Goal: Task Accomplishment & Management: Manage account settings

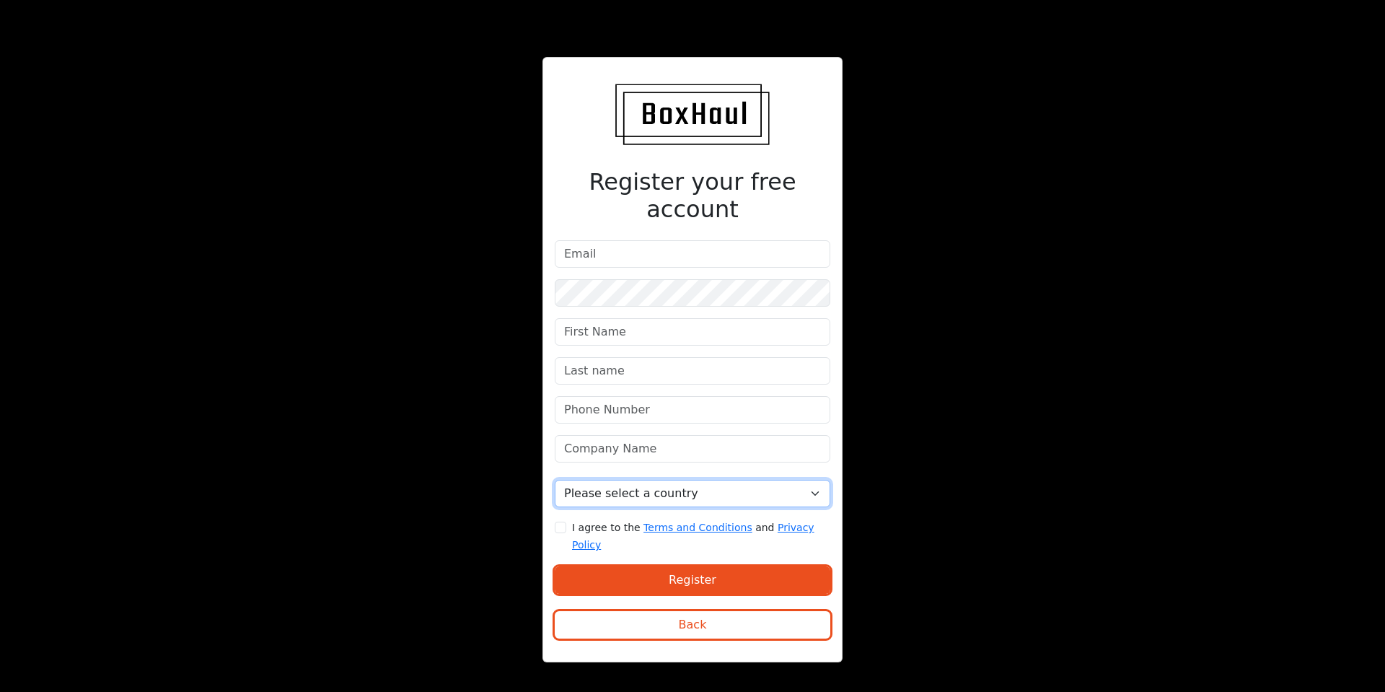
click at [817, 493] on select "Please select a country [GEOGRAPHIC_DATA] [GEOGRAPHIC_DATA] [GEOGRAPHIC_DATA] […" at bounding box center [692, 493] width 275 height 27
select select "[GEOGRAPHIC_DATA]"
click at [555, 480] on select "Please select a country United Kingdom Afghanistan Albania Algeria American Sam…" at bounding box center [692, 493] width 275 height 27
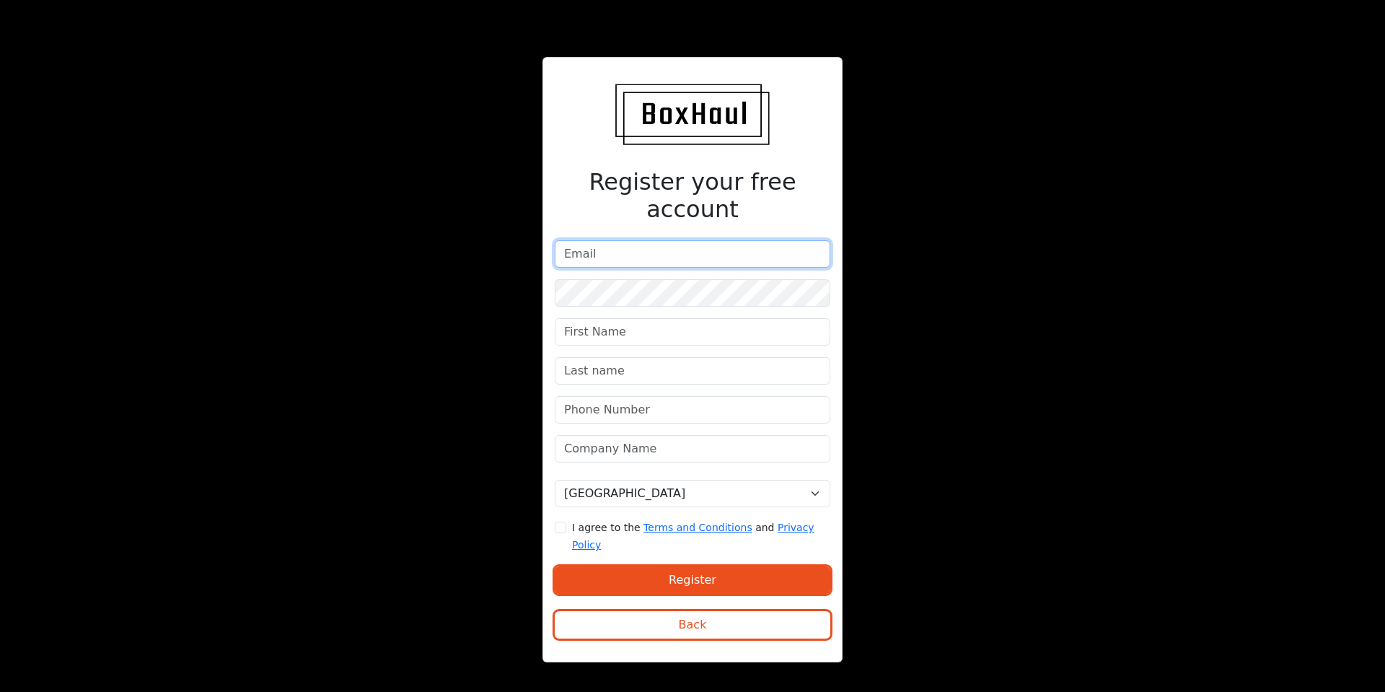
click at [596, 252] on input "email" at bounding box center [692, 253] width 275 height 27
type input "office@ldatransport.co.uk"
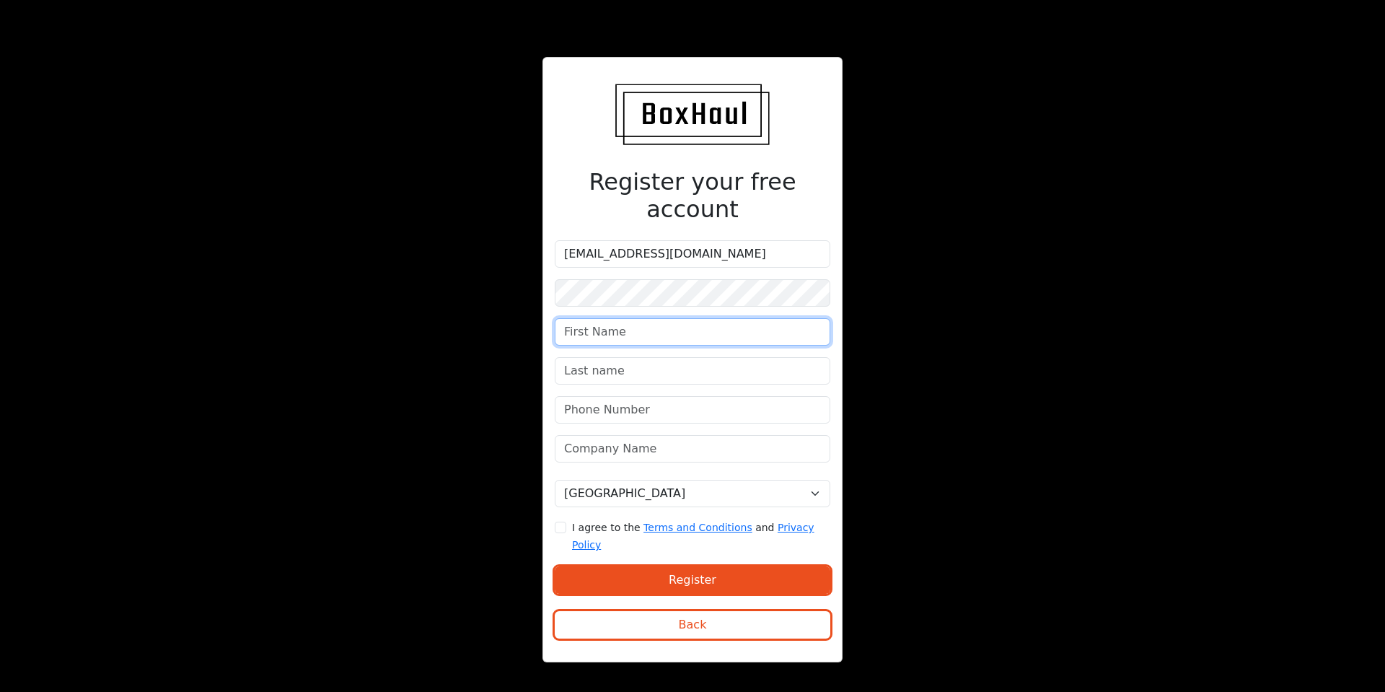
type input "Diana"
type input "Nichita"
type input "07427690997"
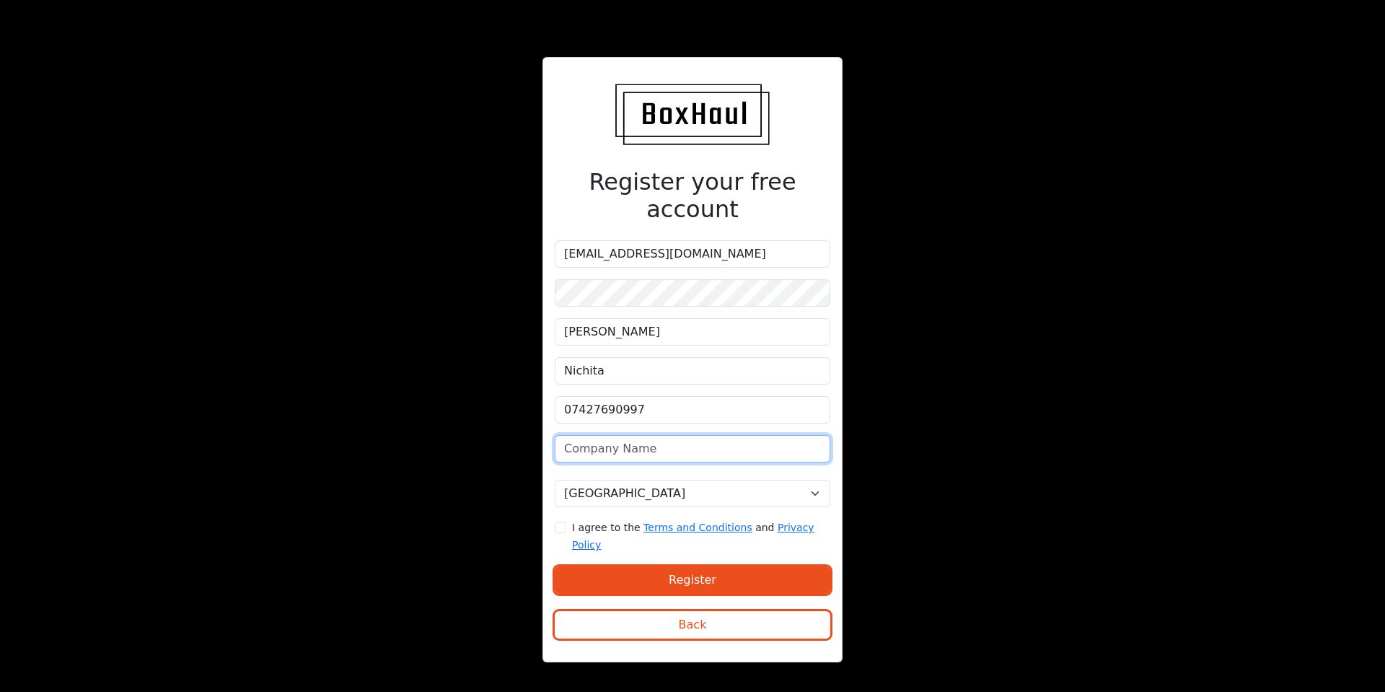
click at [650, 444] on input "text" at bounding box center [692, 448] width 275 height 27
type input "LDA TRANSPORT LIMITED"
click at [562, 521] on input "I agree to the Terms and Conditions and Privacy Policy" at bounding box center [561, 527] width 12 height 12
checkbox input "true"
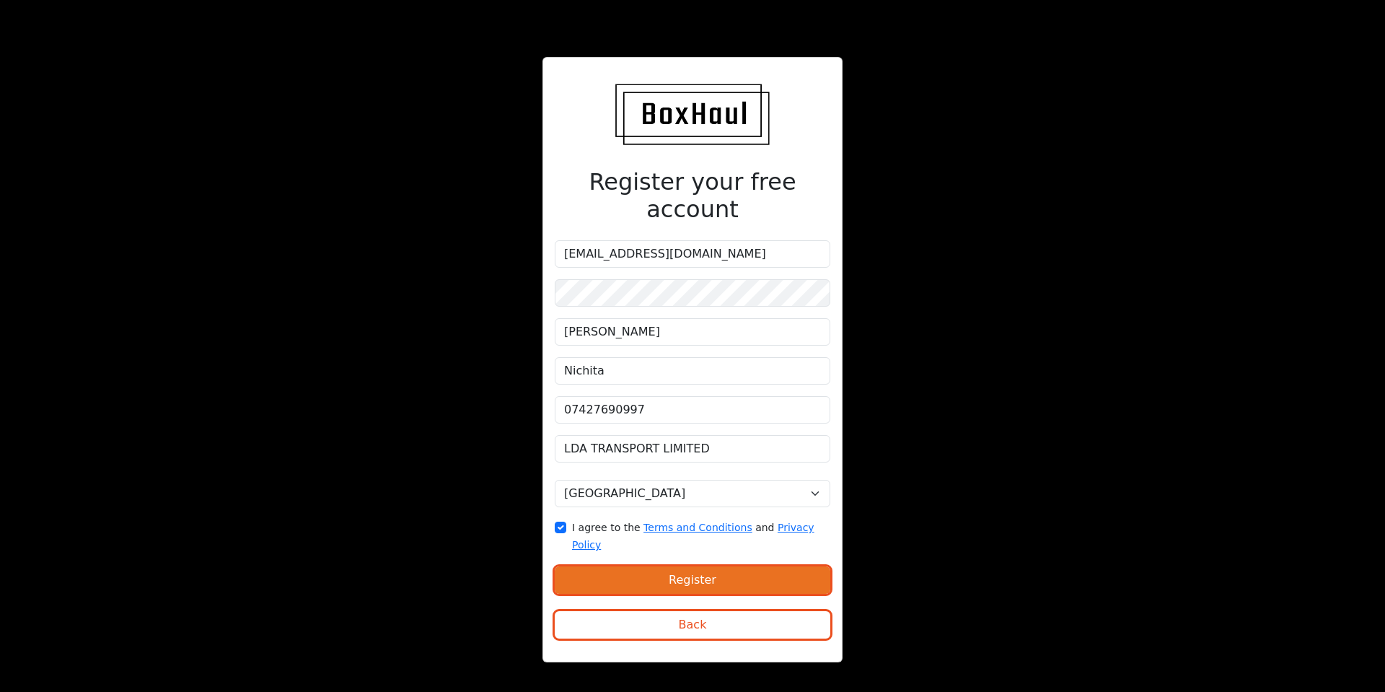
click at [663, 566] on button "Register" at bounding box center [692, 579] width 275 height 27
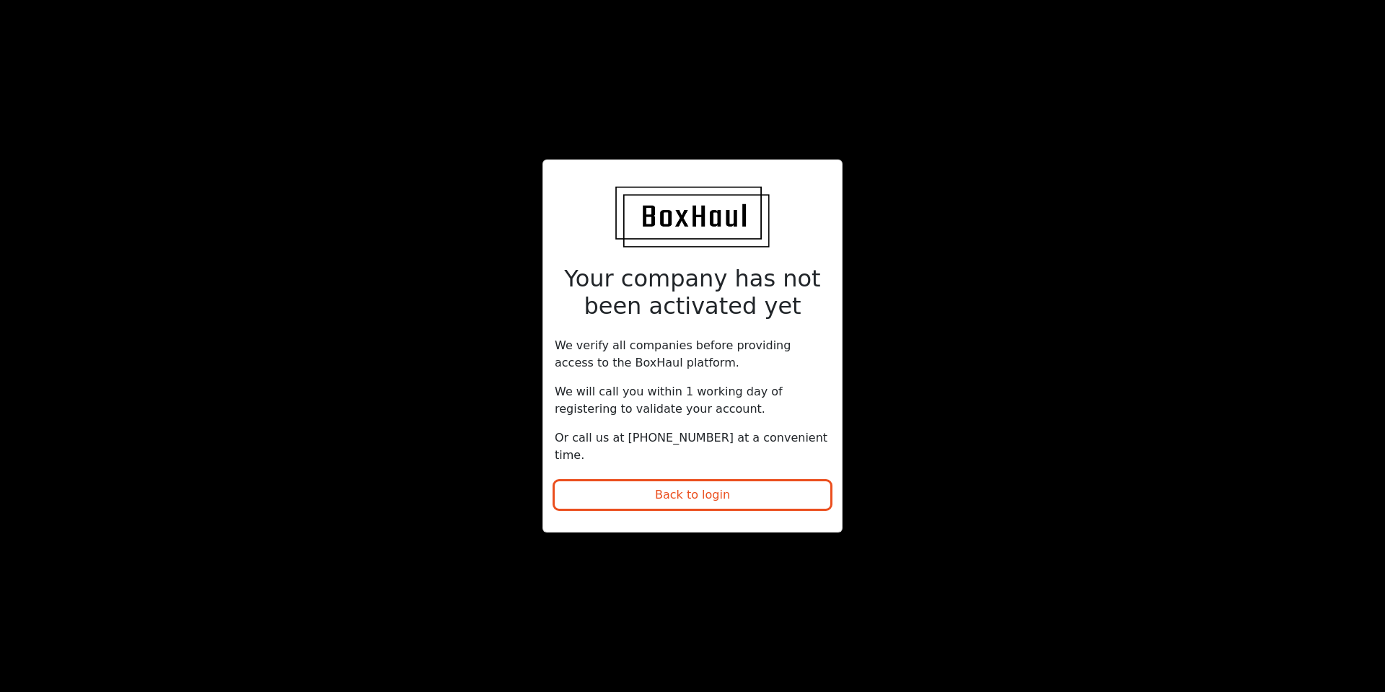
click at [300, 256] on div "Your company has not been activated yet We verify all companies before providin…" at bounding box center [692, 346] width 1385 height 692
click at [392, 241] on div "Your company has not been activated yet We verify all companies before providin…" at bounding box center [692, 346] width 692 height 374
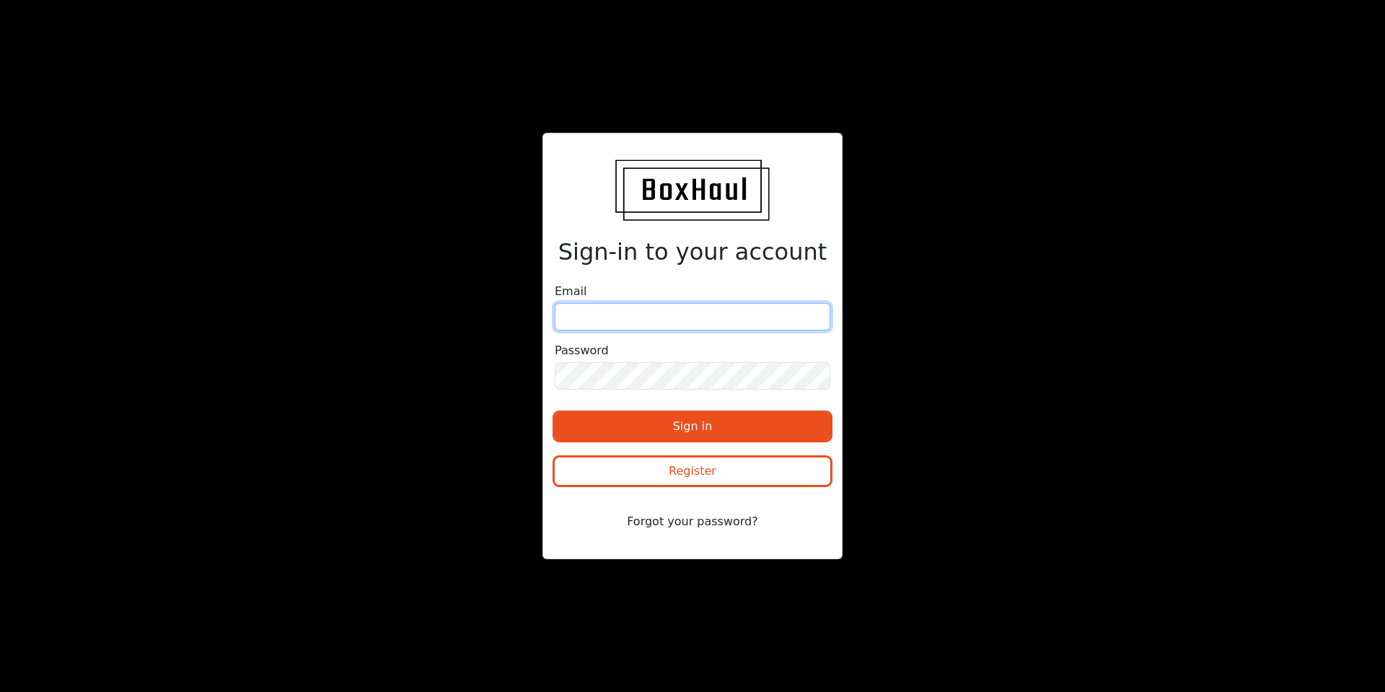
click at [651, 320] on input "email" at bounding box center [692, 316] width 275 height 27
type input "[EMAIL_ADDRESS][DOMAIN_NAME]"
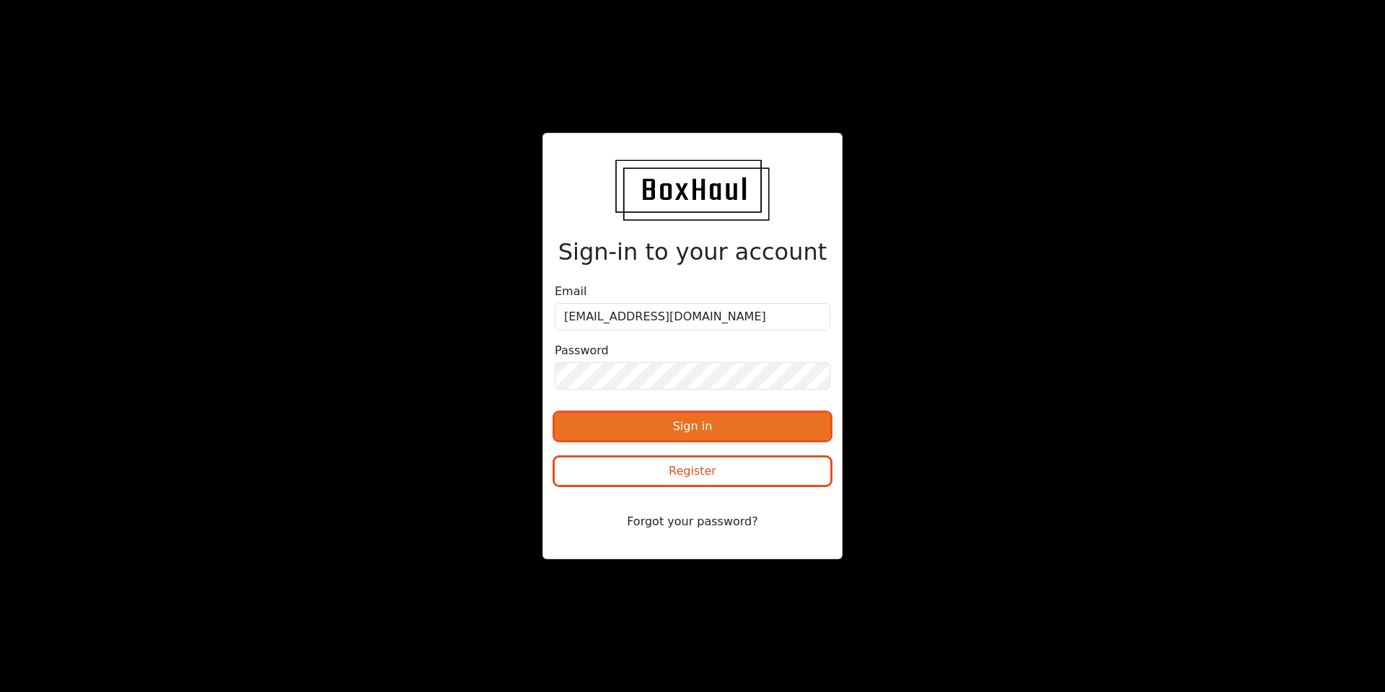
click at [668, 431] on button "Sign in" at bounding box center [692, 425] width 275 height 27
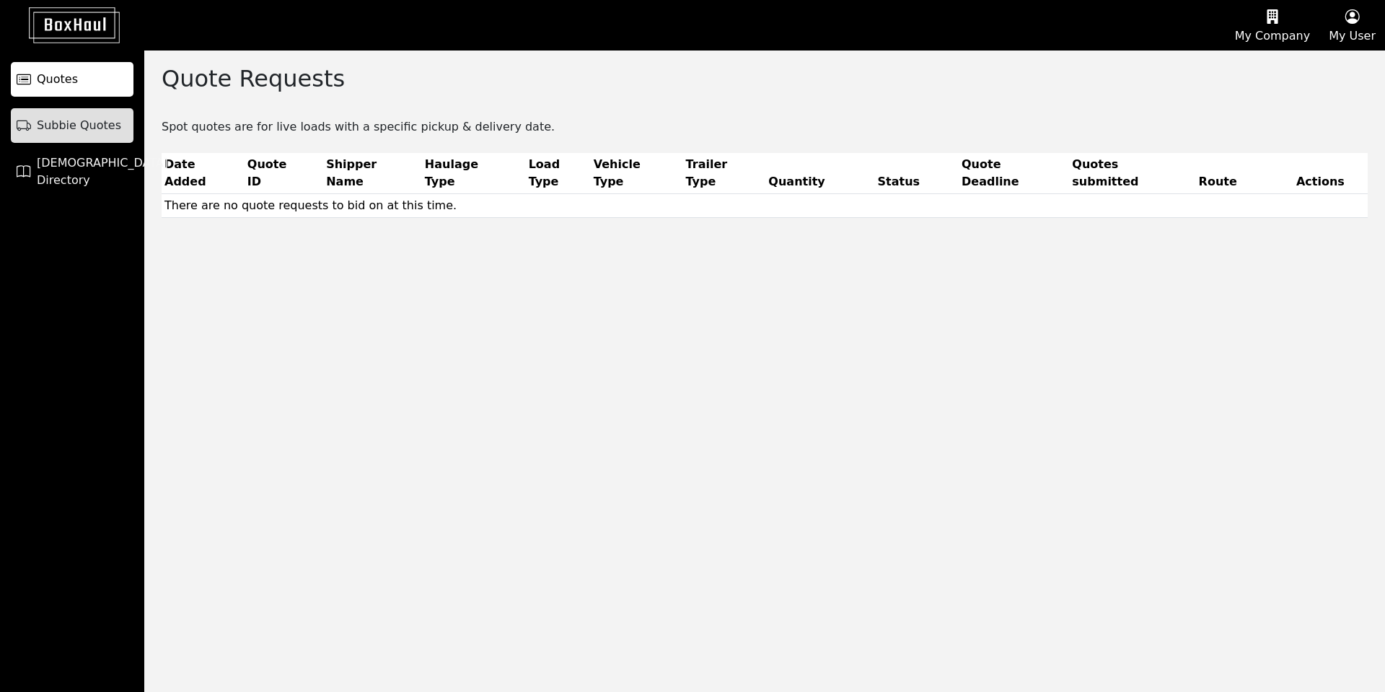
click at [100, 128] on span "Subbie Quotes" at bounding box center [79, 125] width 84 height 17
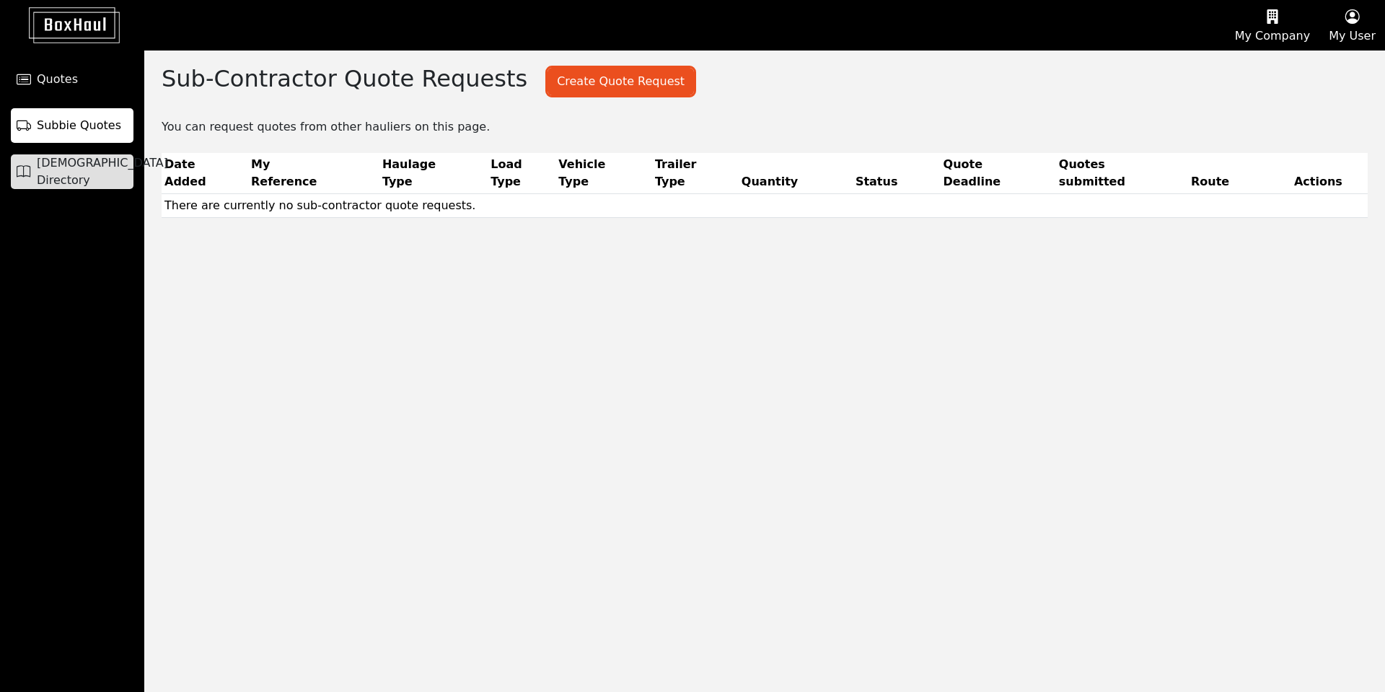
click at [86, 169] on span "Haulier Directory" at bounding box center [102, 171] width 131 height 35
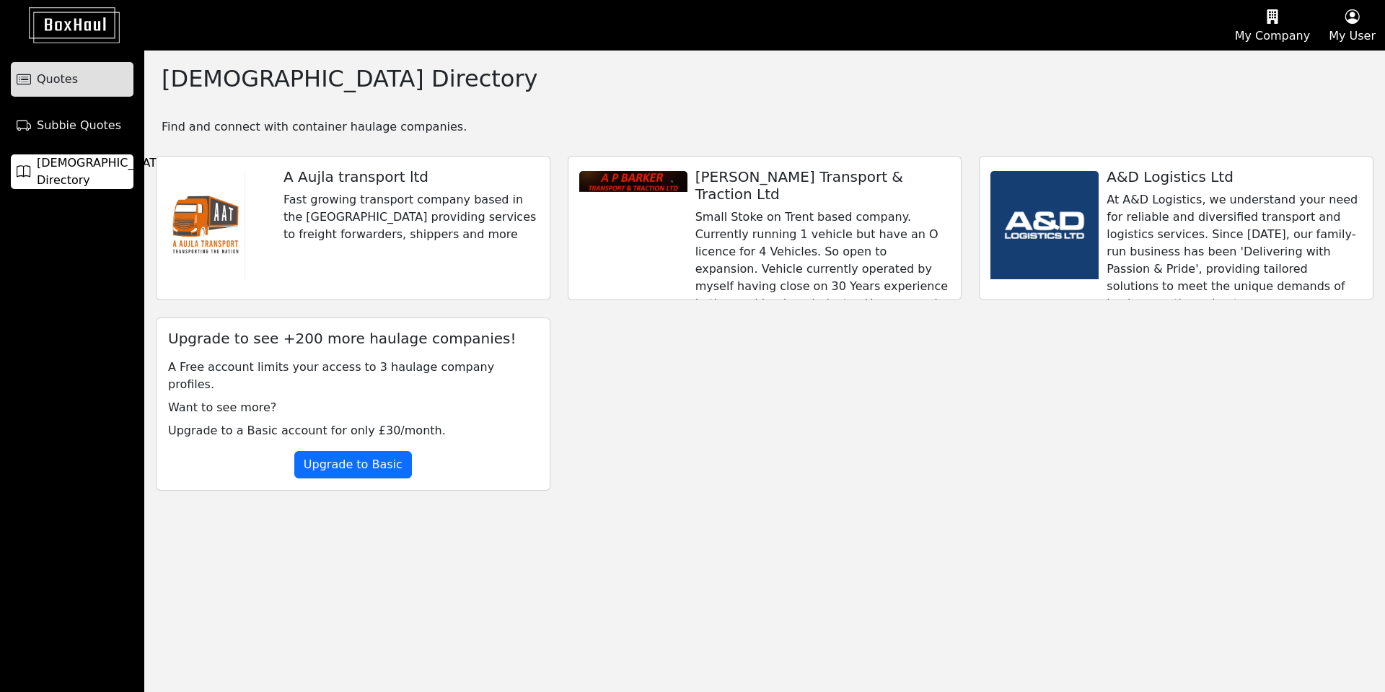
click at [79, 83] on link "Quotes" at bounding box center [72, 79] width 123 height 35
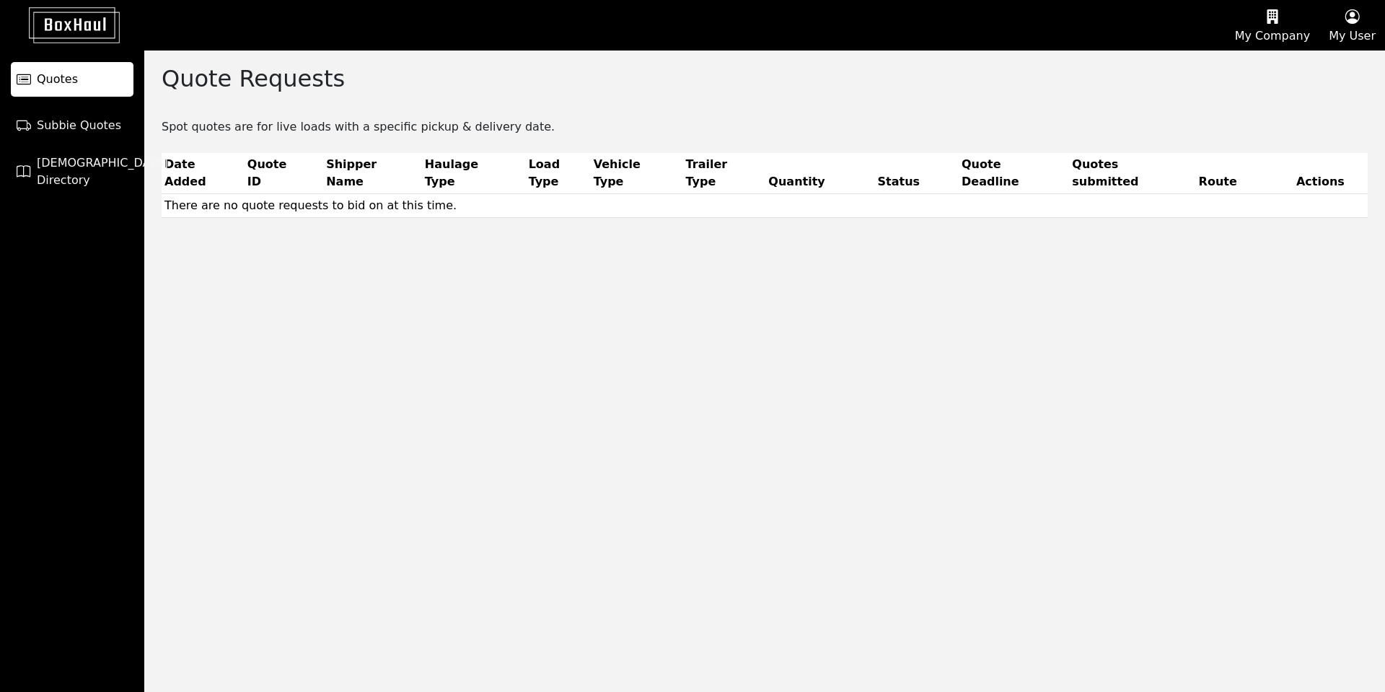
click at [1274, 19] on icon "button" at bounding box center [1272, 17] width 75 height 22
click at [1258, 66] on div "Company Profile" at bounding box center [1253, 69] width 129 height 23
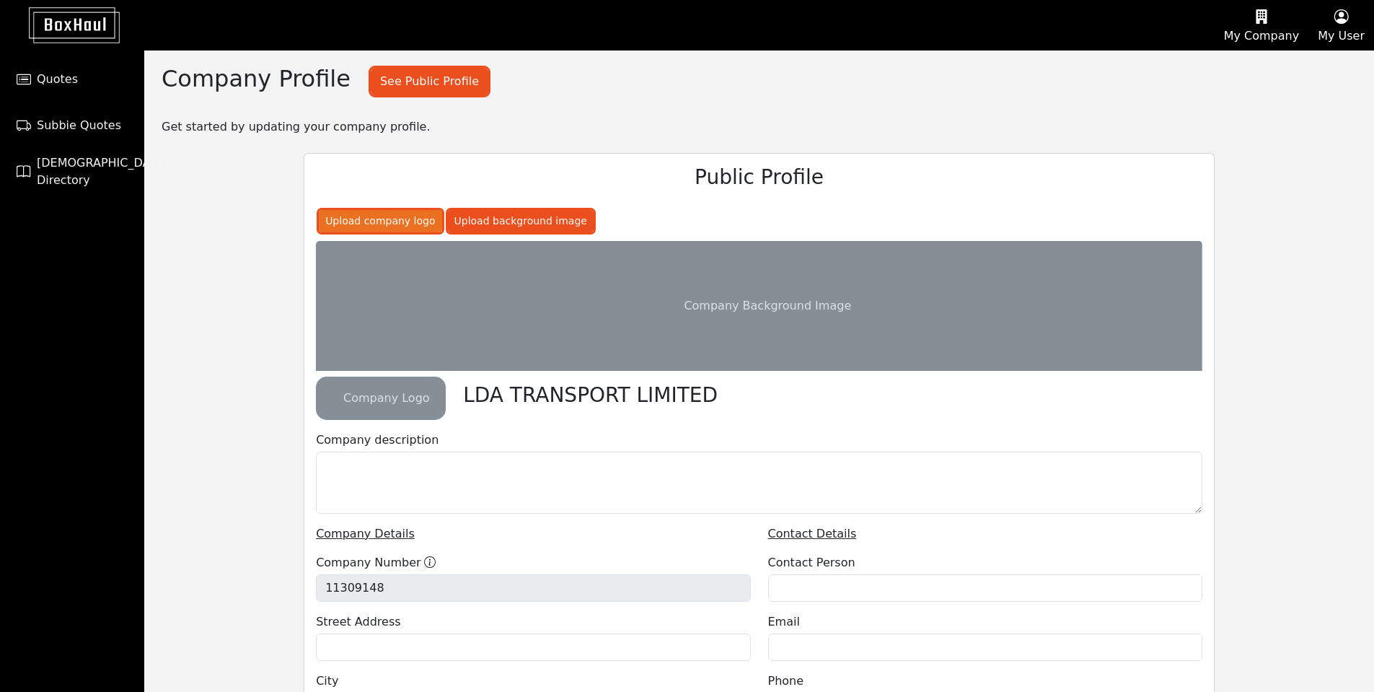
click at [395, 221] on button "Upload company logo" at bounding box center [380, 221] width 123 height 22
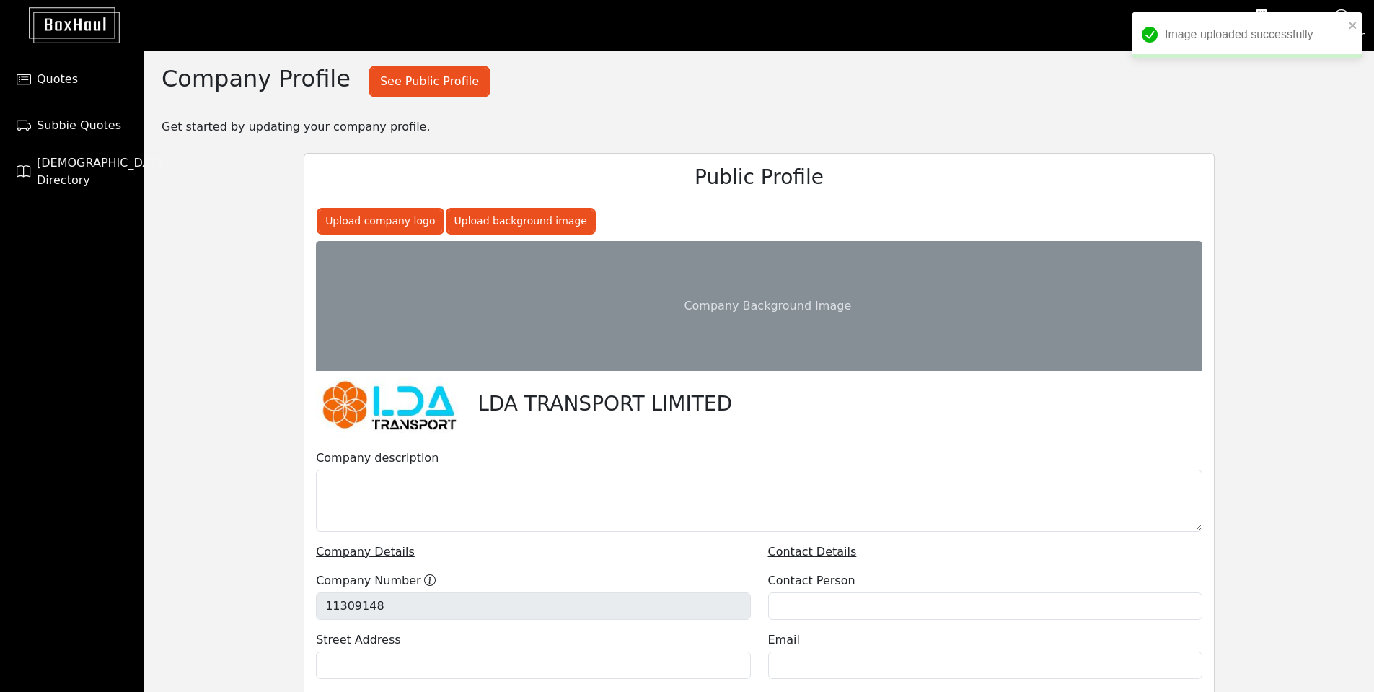
click at [746, 320] on rect "Placeholder: Image cap" at bounding box center [759, 306] width 886 height 130
drag, startPoint x: 745, startPoint y: 319, endPoint x: 682, endPoint y: 329, distance: 63.4
click at [694, 327] on rect "Placeholder: Image cap" at bounding box center [759, 306] width 886 height 130
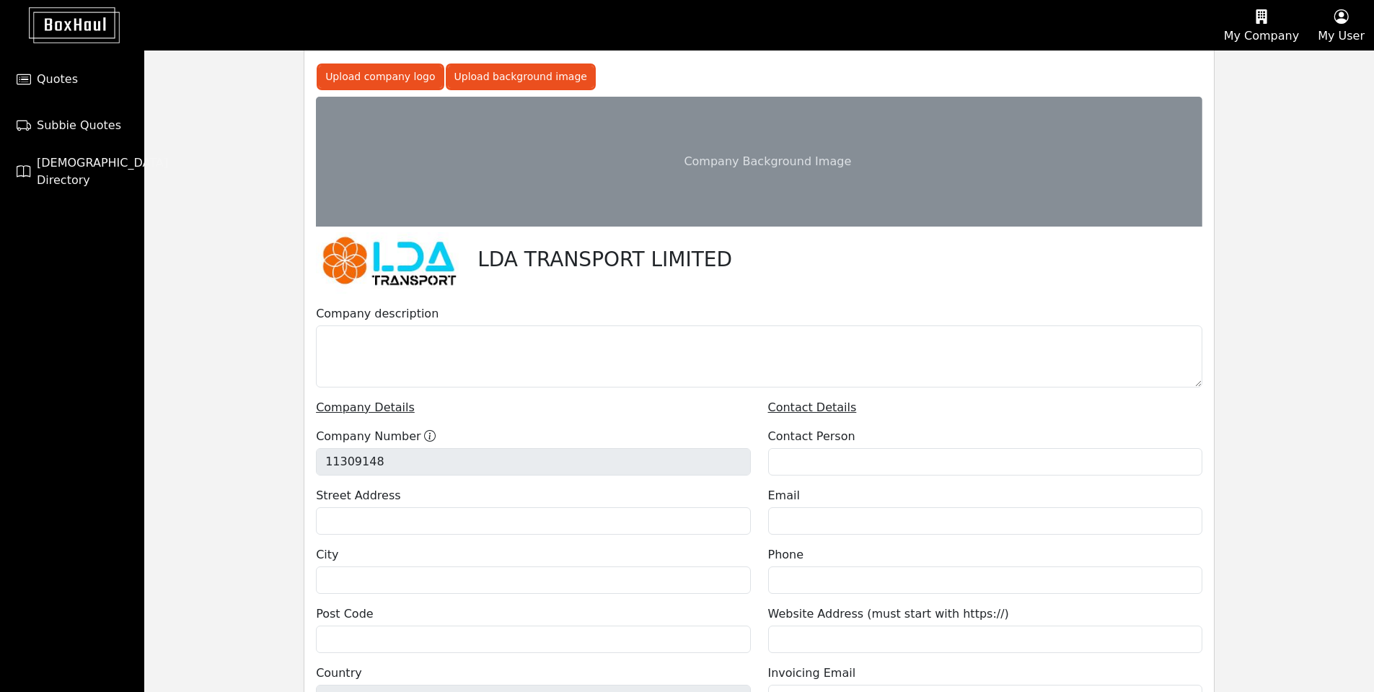
scroll to position [72, 0]
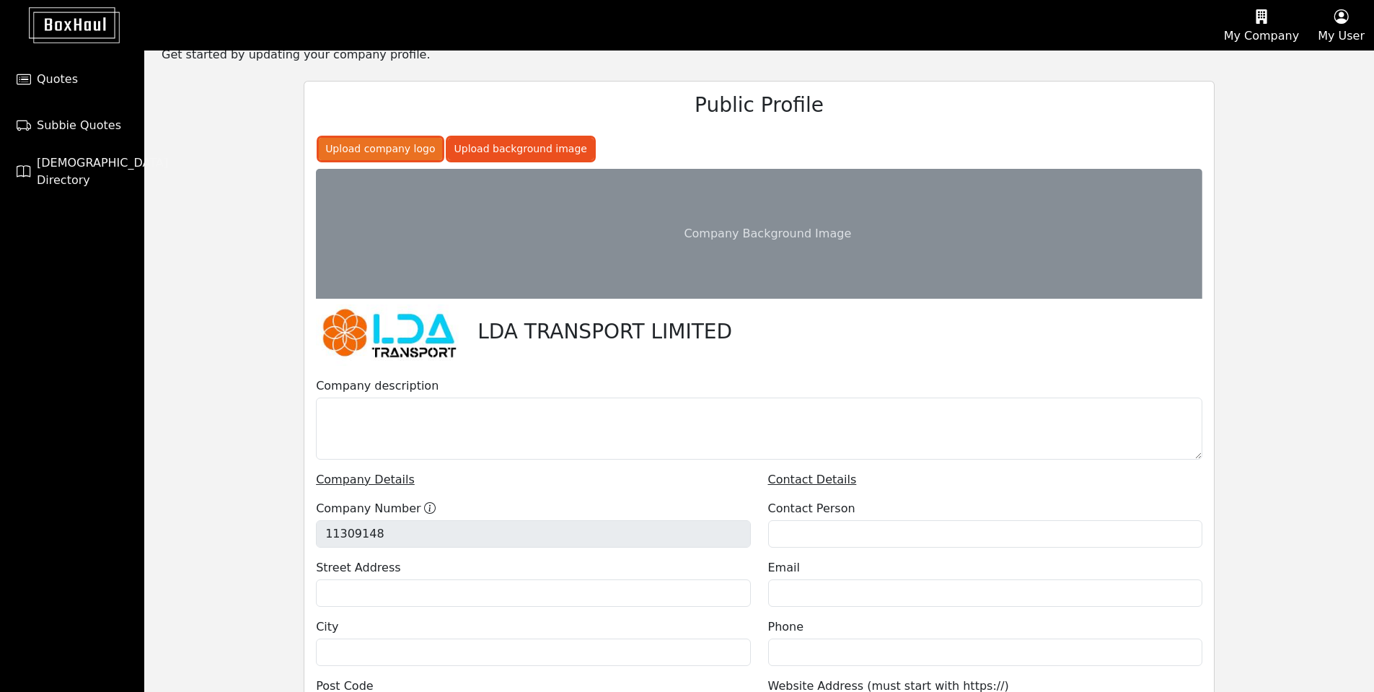
click at [400, 152] on button "Upload company logo" at bounding box center [380, 149] width 123 height 22
click at [779, 242] on rect "Placeholder: Image cap" at bounding box center [759, 234] width 886 height 130
drag, startPoint x: 781, startPoint y: 242, endPoint x: 620, endPoint y: 258, distance: 161.7
click at [620, 258] on rect "Placeholder: Image cap" at bounding box center [759, 234] width 886 height 130
click at [798, 249] on rect "Placeholder: Image cap" at bounding box center [759, 234] width 886 height 130
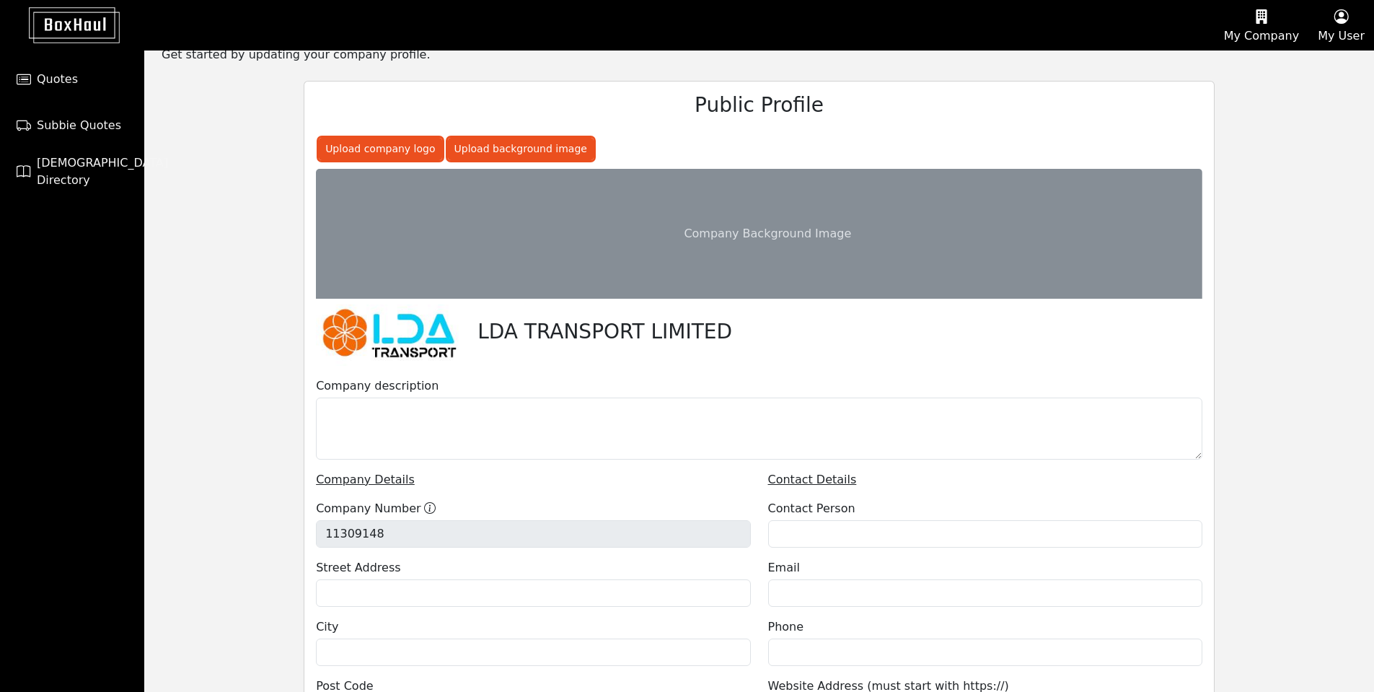
click at [686, 222] on rect "Placeholder: Image cap" at bounding box center [759, 234] width 886 height 130
click at [502, 147] on button "Upload background image" at bounding box center [521, 149] width 146 height 22
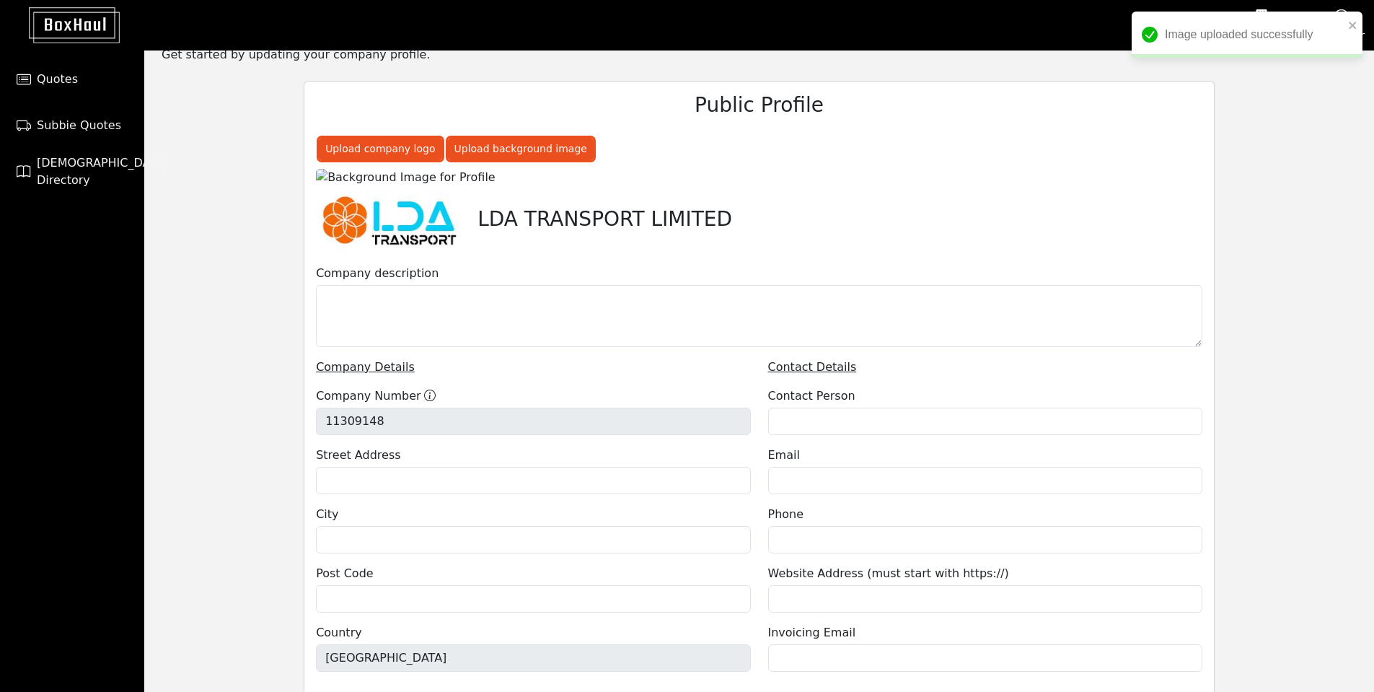
click at [643, 186] on img at bounding box center [759, 177] width 886 height 17
drag, startPoint x: 594, startPoint y: 233, endPoint x: 521, endPoint y: 236, distance: 73.6
click at [521, 186] on img at bounding box center [759, 177] width 886 height 17
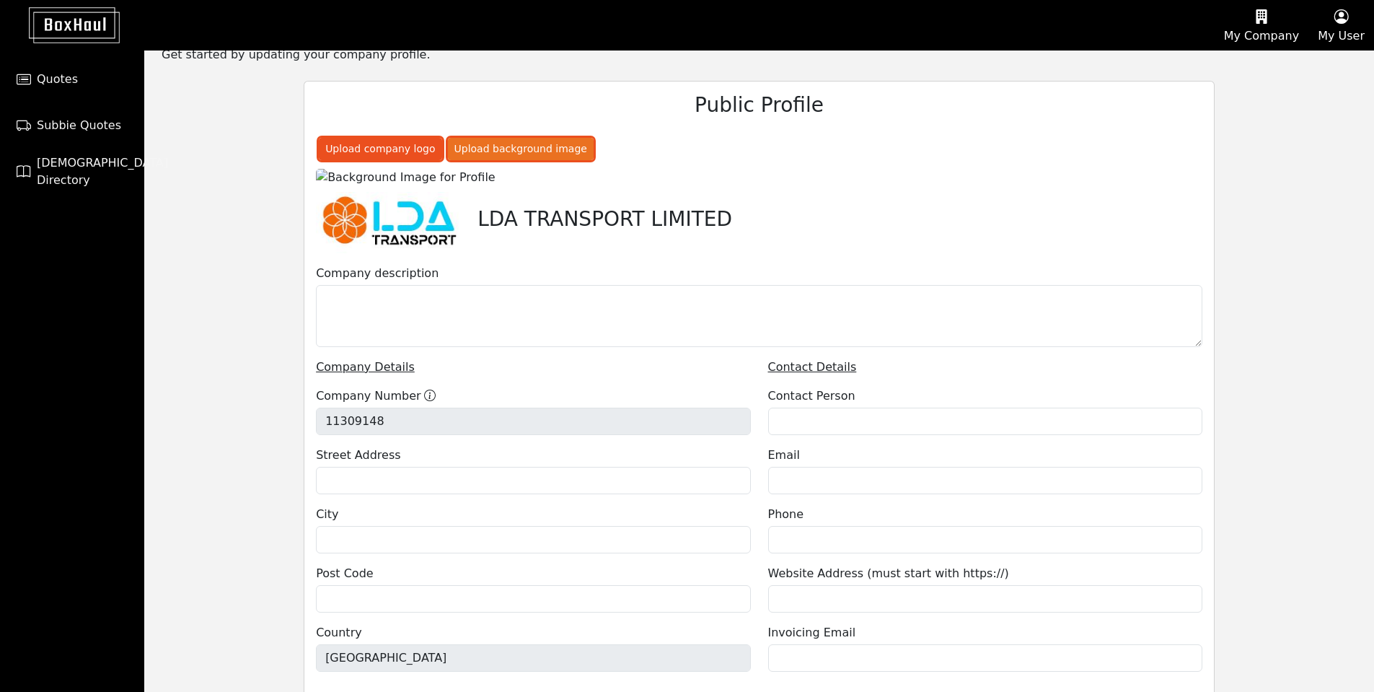
click at [506, 146] on button "Upload background image" at bounding box center [521, 149] width 146 height 22
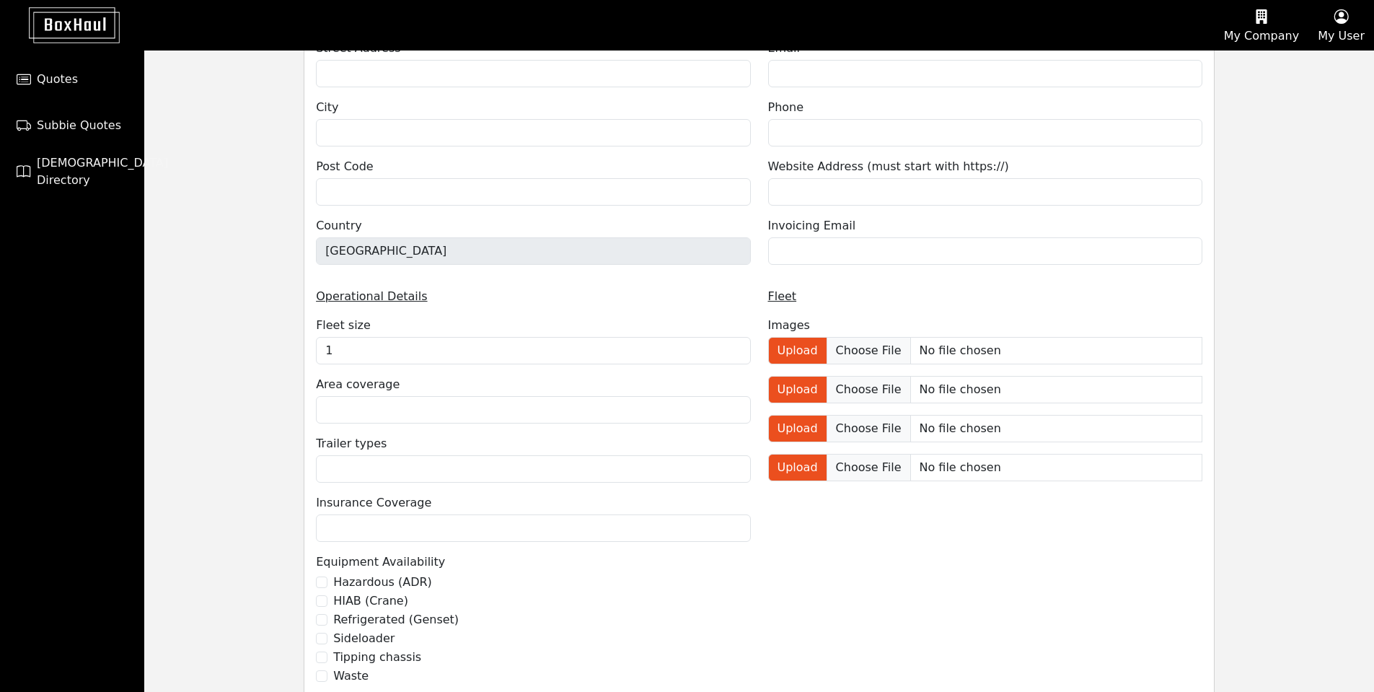
scroll to position [505, 0]
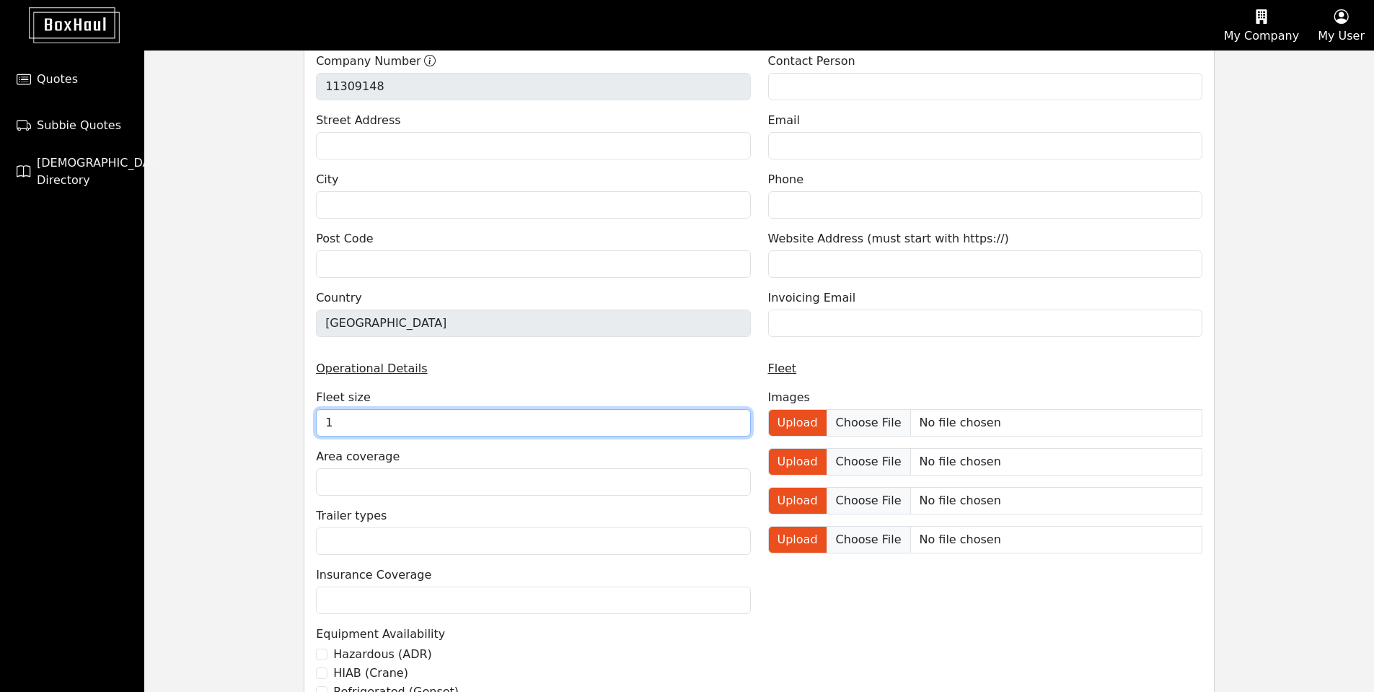
click at [382, 420] on input "1" at bounding box center [533, 422] width 434 height 27
type input "30"
click at [256, 482] on div "Company Profile See Public Profile Get started by updating your company profile…" at bounding box center [759, 359] width 1230 height 1626
click at [407, 465] on div "Area coverage" at bounding box center [533, 472] width 434 height 48
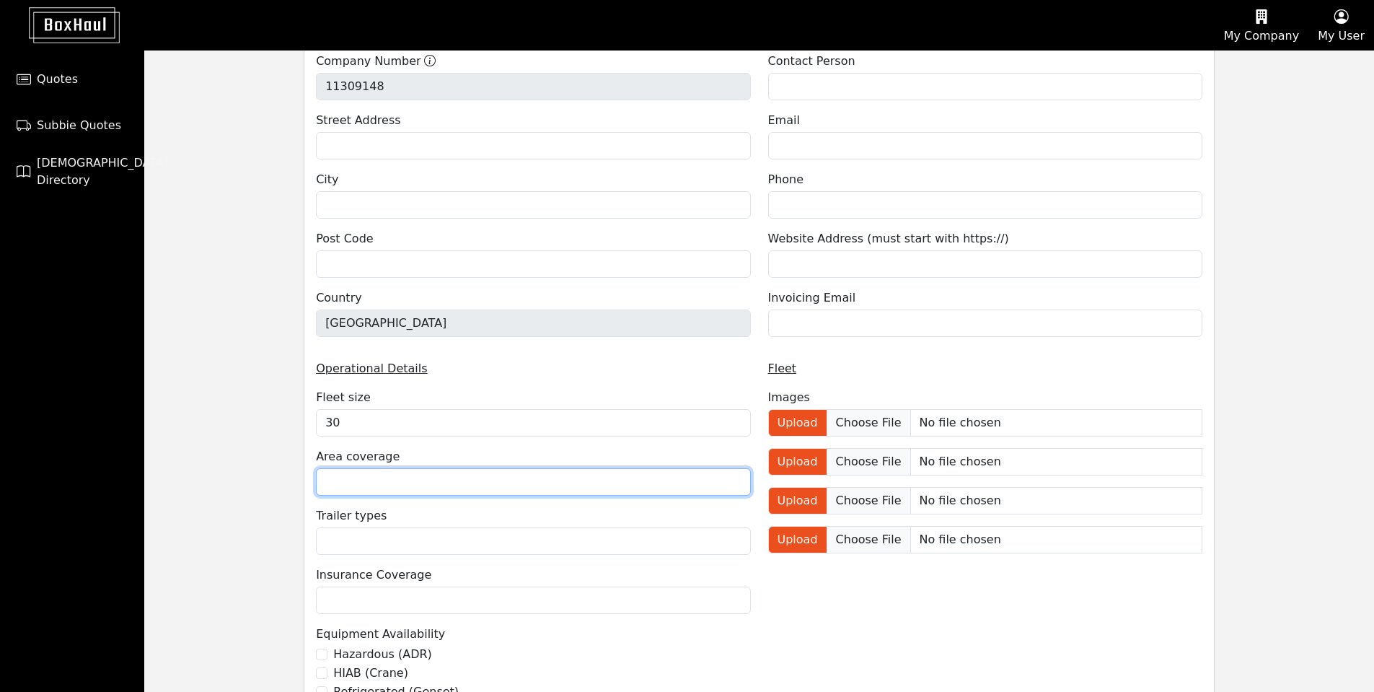
click at [402, 482] on input "text" at bounding box center [533, 481] width 434 height 27
click at [244, 464] on div "Company Profile See Public Profile Get started by updating your company profile…" at bounding box center [759, 359] width 1230 height 1626
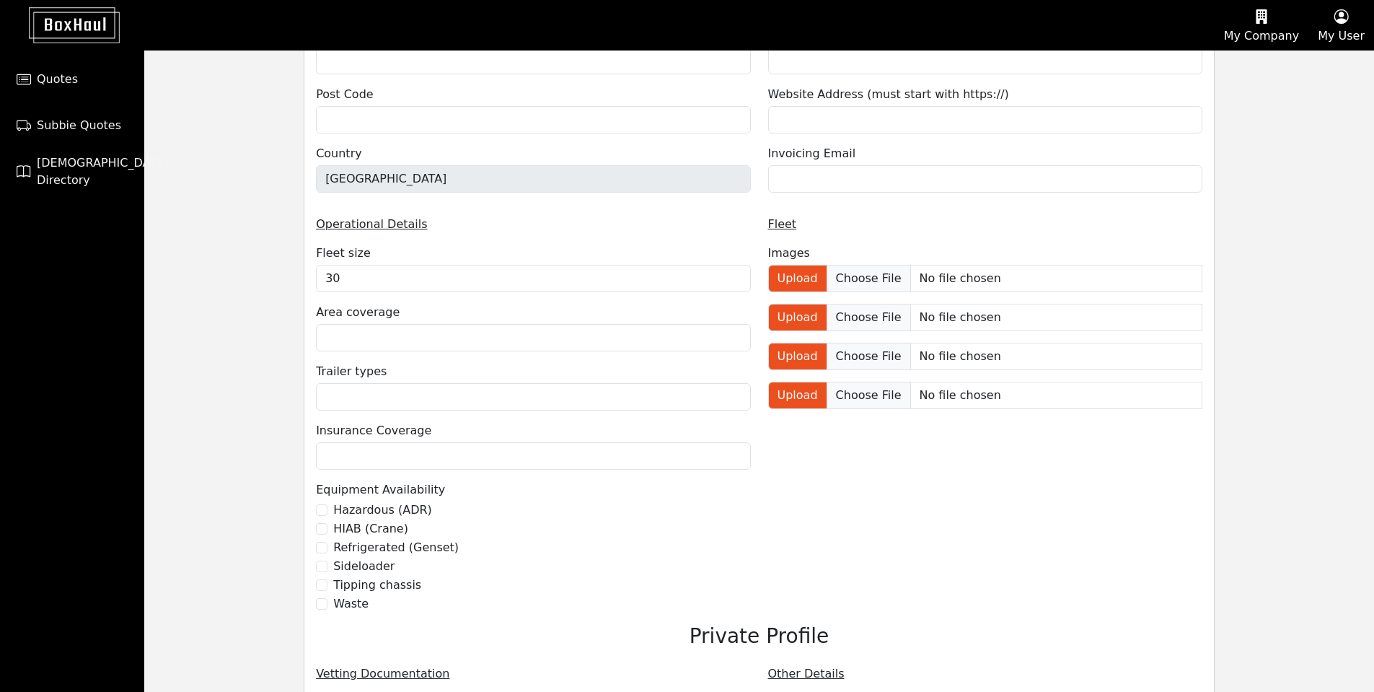
scroll to position [721, 0]
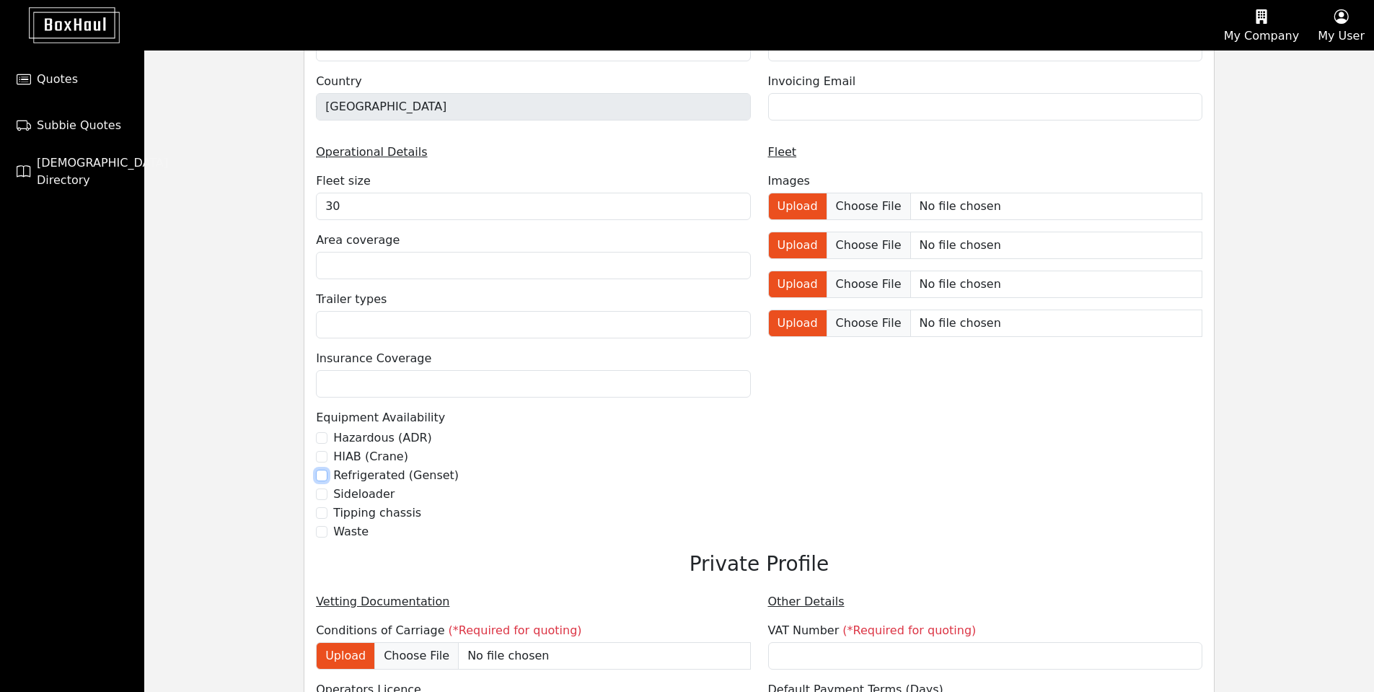
click at [324, 475] on input "Refrigerated (Genset)" at bounding box center [322, 475] width 12 height 12
checkbox input "true"
click at [322, 530] on input "checkbox" at bounding box center [322, 532] width 12 height 12
checkbox input "true"
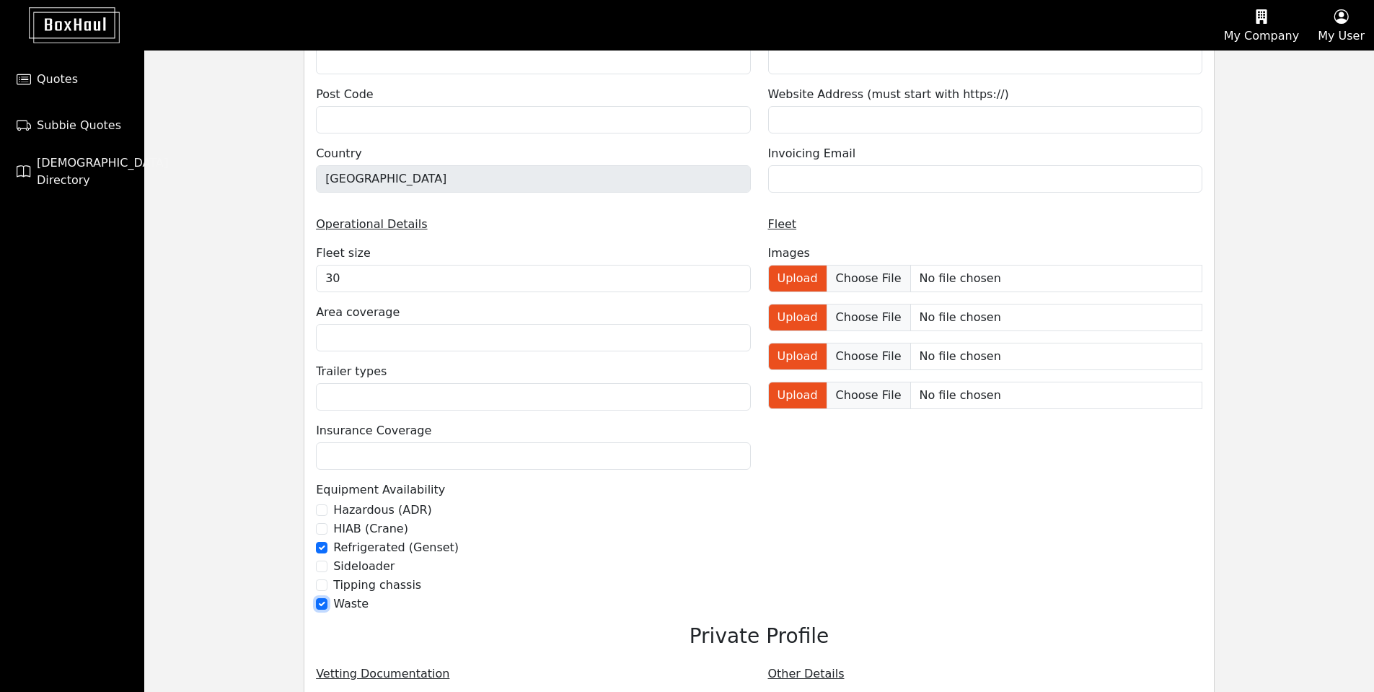
scroll to position [985, 0]
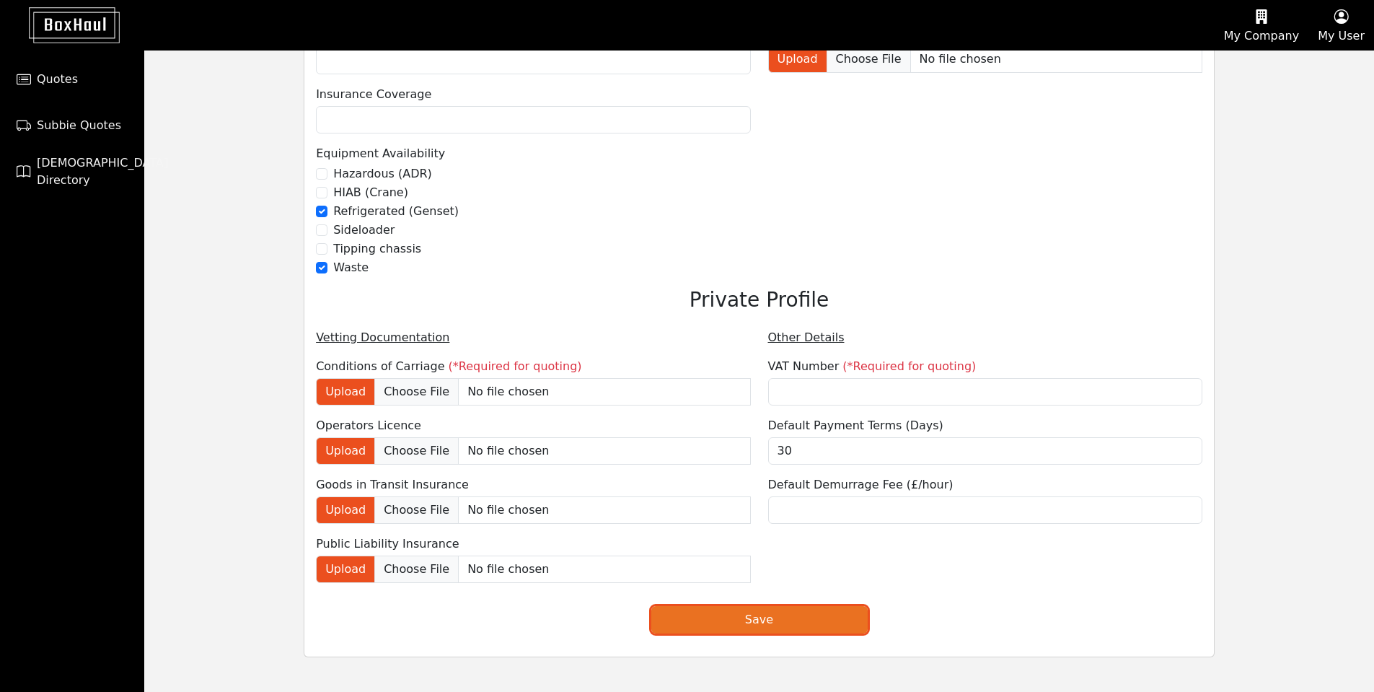
click at [777, 617] on button "Save" at bounding box center [759, 619] width 216 height 27
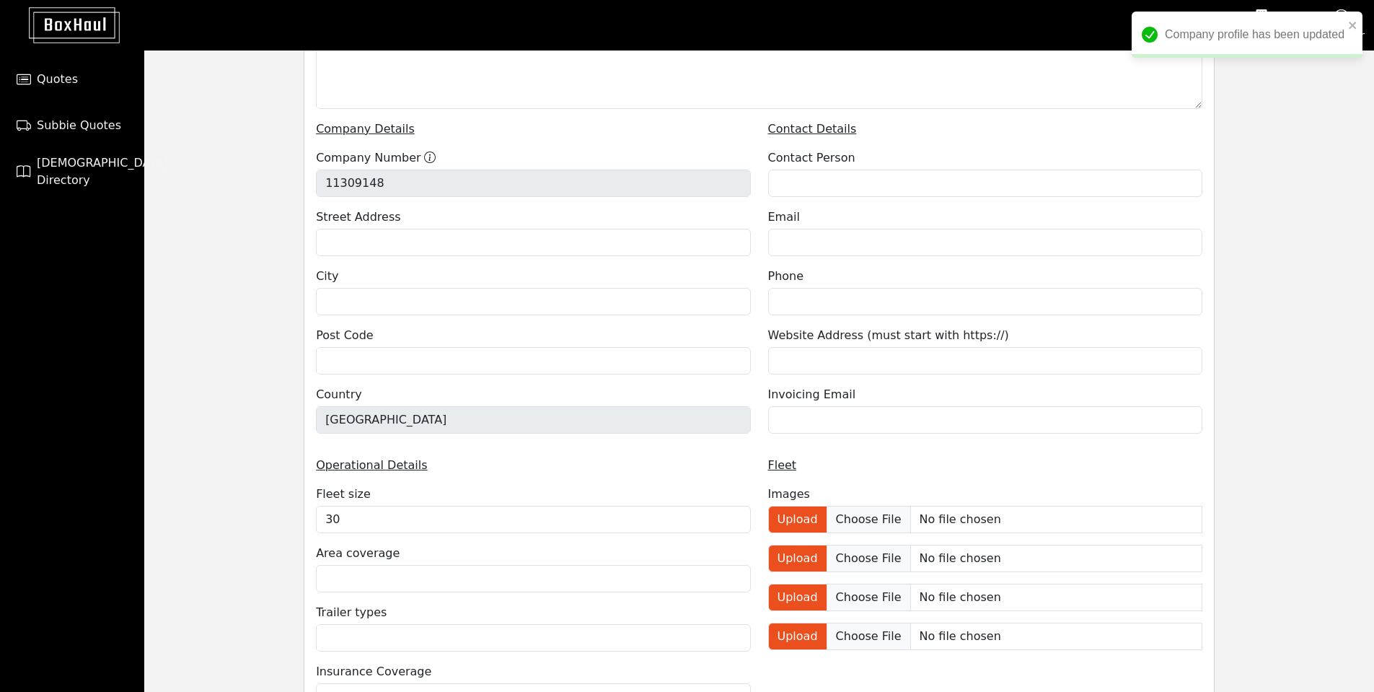
scroll to position [120, 0]
